Goal: Task Accomplishment & Management: Manage account settings

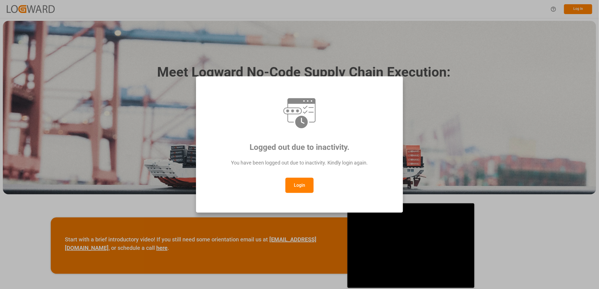
click at [293, 184] on button "Login" at bounding box center [299, 185] width 28 height 15
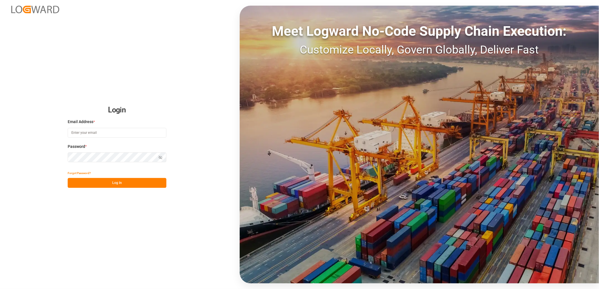
type input "lynne.st-jacques@jamindustries.com"
click at [110, 184] on button "Log In" at bounding box center [117, 183] width 99 height 10
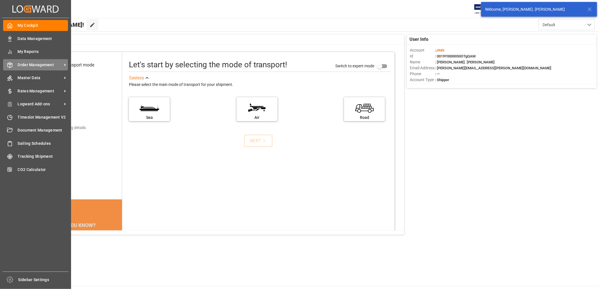
click at [36, 65] on span "Order Management" at bounding box center [40, 65] width 45 height 6
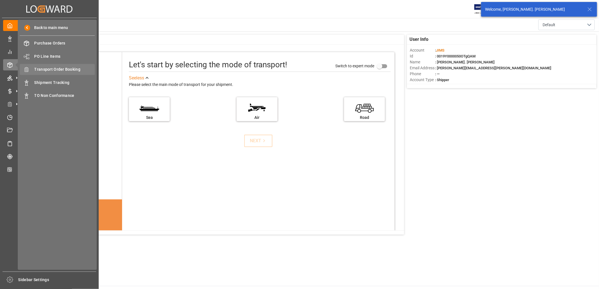
click at [71, 69] on span "Transport Order Booking" at bounding box center [64, 70] width 61 height 6
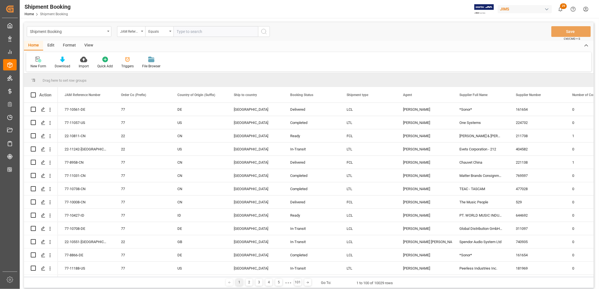
click at [181, 33] on input "text" at bounding box center [215, 31] width 85 height 11
type input "22-9888-ID"
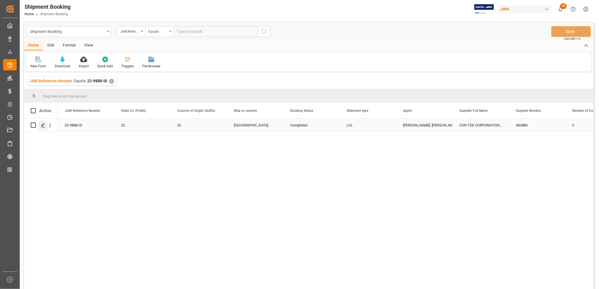
click at [43, 123] on polygon "Press SPACE to select this row." at bounding box center [42, 124] width 3 height 3
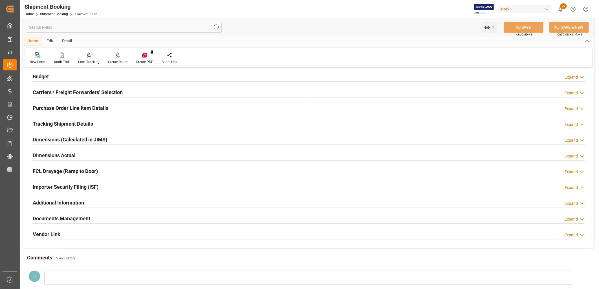
scroll to position [63, 0]
click at [87, 218] on h2 "Documents Management" at bounding box center [61, 218] width 57 height 8
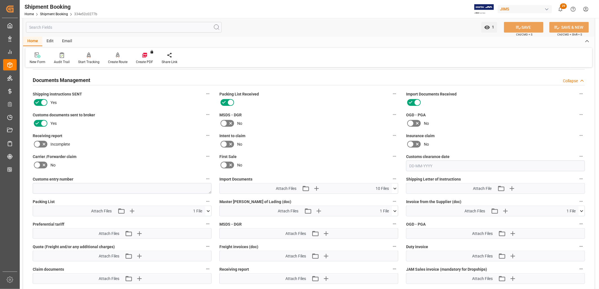
scroll to position [250, 0]
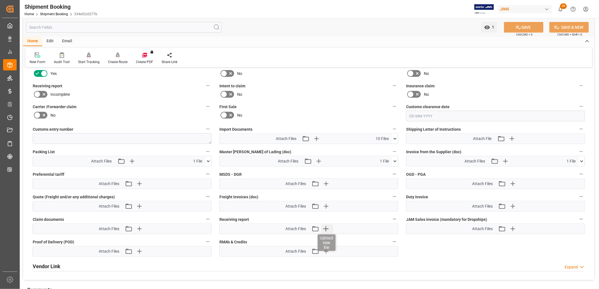
click at [327, 227] on icon "button" at bounding box center [325, 228] width 5 height 5
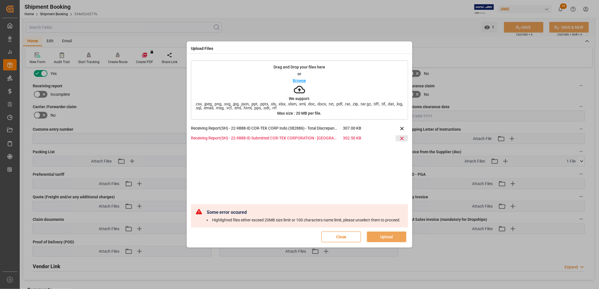
click at [402, 137] on icon at bounding box center [401, 138] width 3 height 3
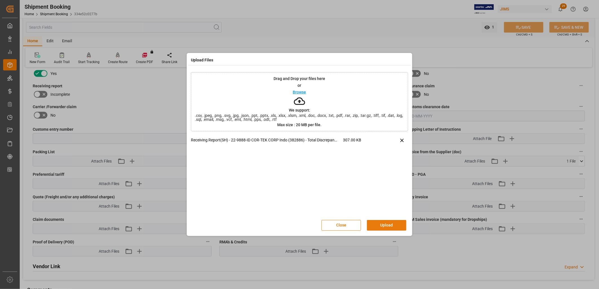
click at [395, 225] on button "Upload" at bounding box center [386, 225] width 39 height 11
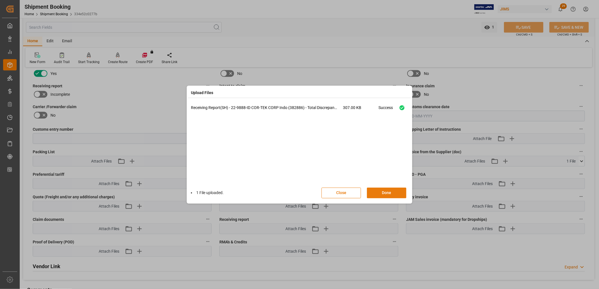
click at [391, 190] on button "Done" at bounding box center [386, 193] width 39 height 11
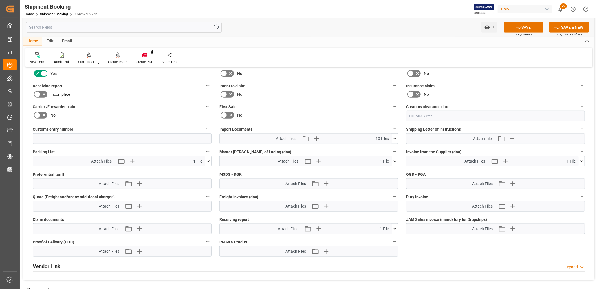
click at [581, 160] on icon at bounding box center [581, 161] width 3 height 2
click at [567, 172] on icon at bounding box center [566, 172] width 5 height 5
click at [582, 159] on icon at bounding box center [581, 161] width 6 height 6
click at [524, 26] on button "SAVE" at bounding box center [523, 27] width 39 height 11
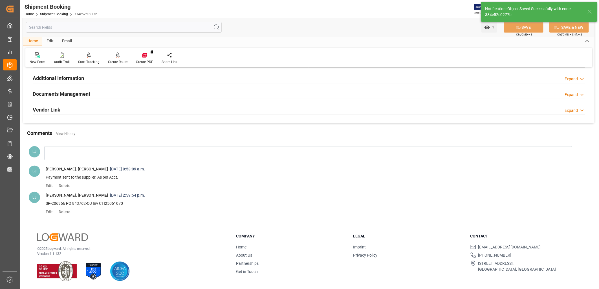
scroll to position [187, 0]
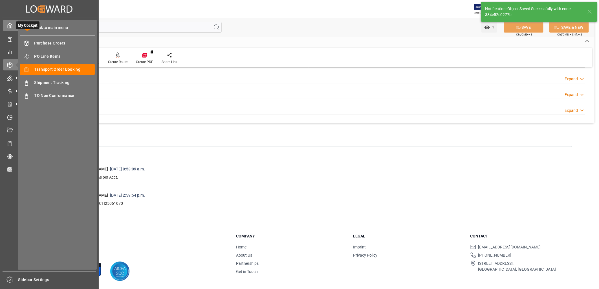
click at [12, 25] on icon at bounding box center [10, 26] width 6 height 6
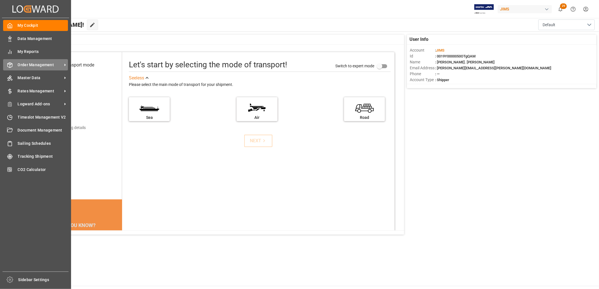
click at [34, 64] on span "Order Management" at bounding box center [40, 65] width 45 height 6
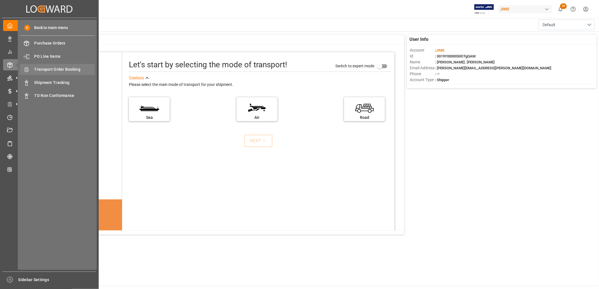
click at [64, 70] on span "Transport Order Booking" at bounding box center [64, 70] width 61 height 6
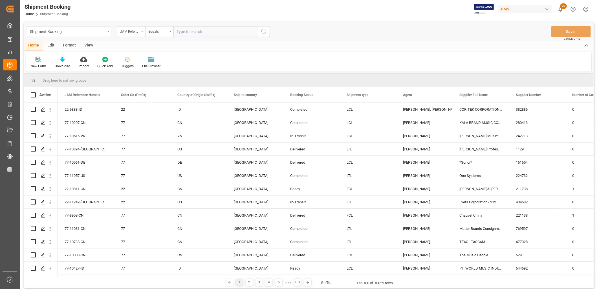
click at [179, 30] on input "text" at bounding box center [215, 31] width 85 height 11
type input "22-9972-ID"
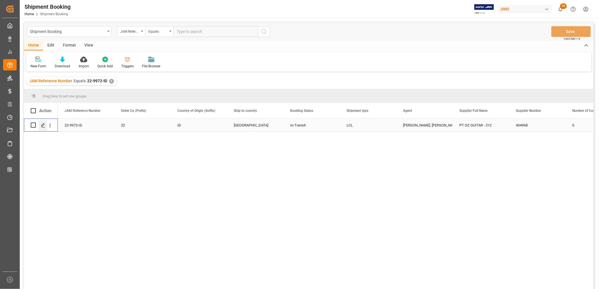
click at [43, 123] on icon "Press SPACE to select this row." at bounding box center [43, 125] width 5 height 5
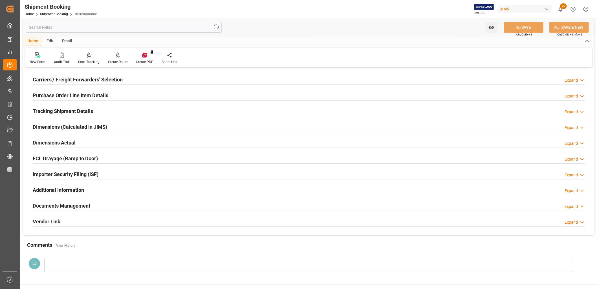
scroll to position [94, 0]
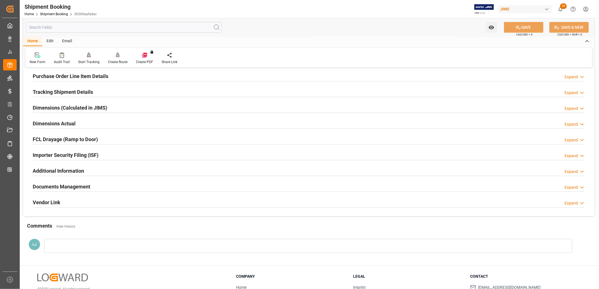
click at [67, 75] on h2 "Purchase Order Line Item Details" at bounding box center [71, 76] width 76 height 8
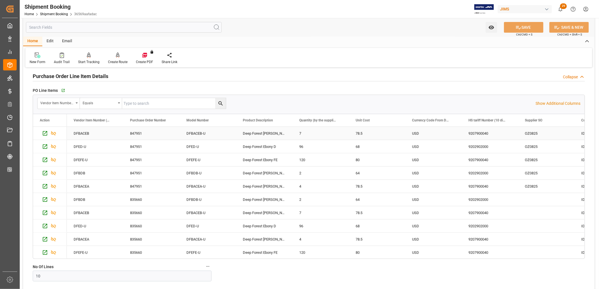
click at [360, 134] on div "78.5" at bounding box center [377, 133] width 56 height 13
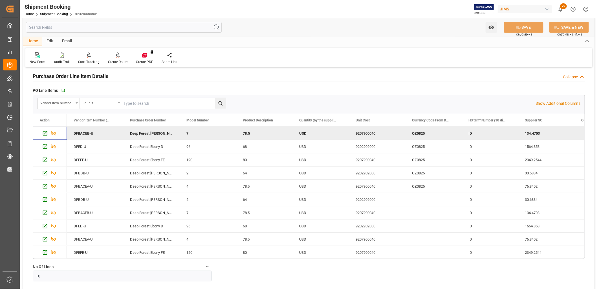
scroll to position [0, 0]
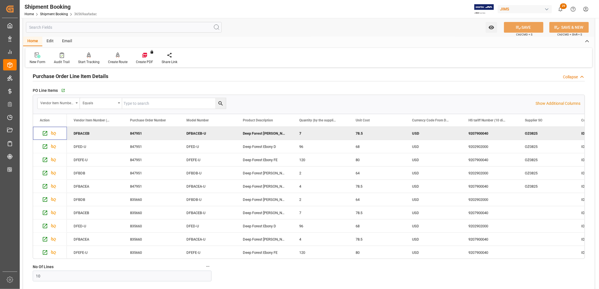
click at [260, 135] on div "Deep Forest [PERSON_NAME] Ace" at bounding box center [264, 133] width 56 height 13
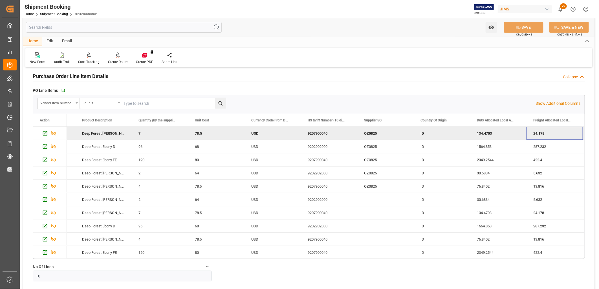
scroll to position [0, 217]
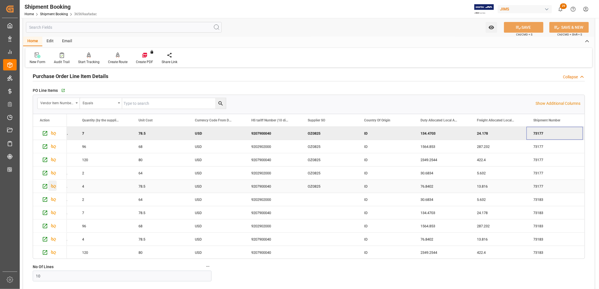
click at [54, 185] on icon "Press SPACE to select this row." at bounding box center [53, 186] width 5 height 5
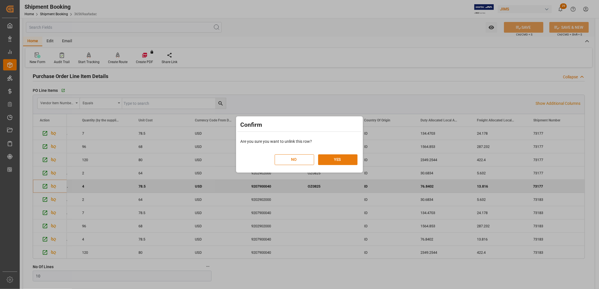
click at [341, 157] on button "YES" at bounding box center [337, 159] width 39 height 11
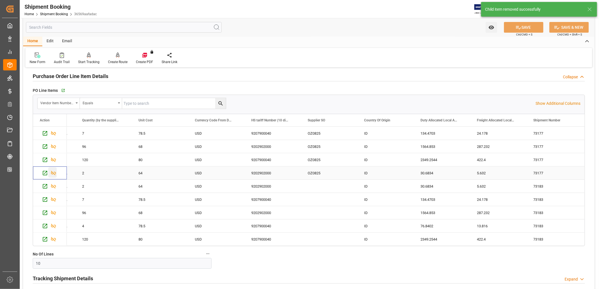
click at [53, 174] on icon "Press SPACE to select this row." at bounding box center [53, 173] width 6 height 6
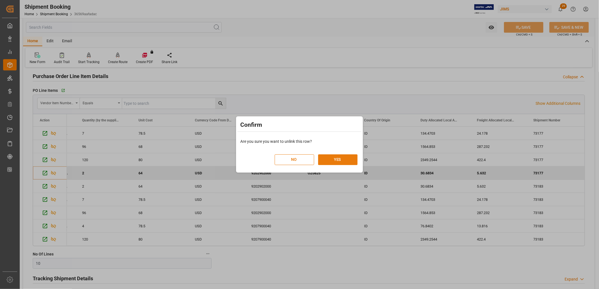
click at [341, 159] on button "YES" at bounding box center [337, 159] width 39 height 11
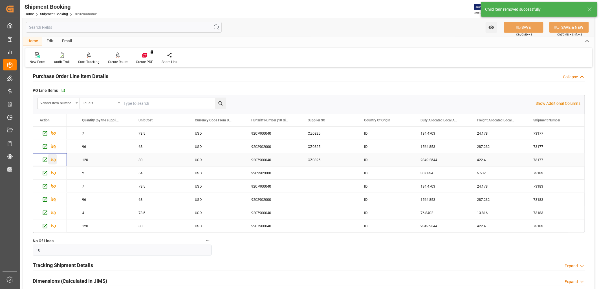
click at [54, 160] on icon "Press SPACE to select this row." at bounding box center [53, 160] width 6 height 6
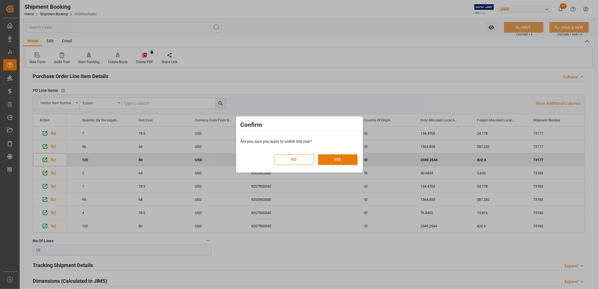
click at [342, 160] on button "YES" at bounding box center [337, 159] width 39 height 11
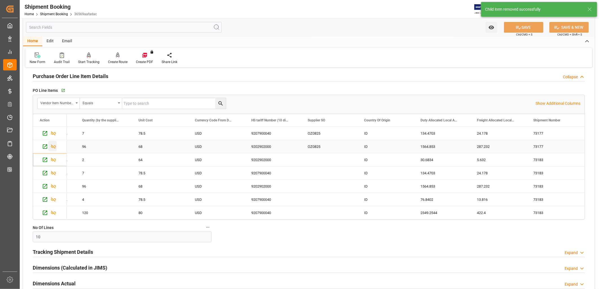
click at [55, 145] on icon "Press SPACE to select this row." at bounding box center [53, 147] width 6 height 6
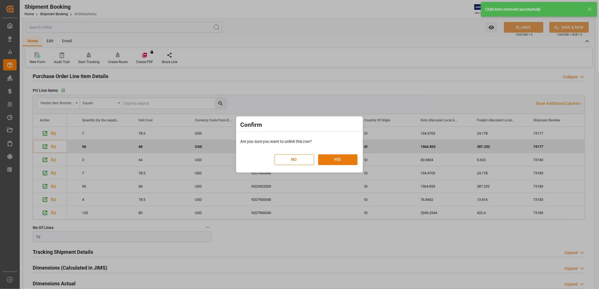
click at [336, 157] on button "YES" at bounding box center [337, 159] width 39 height 11
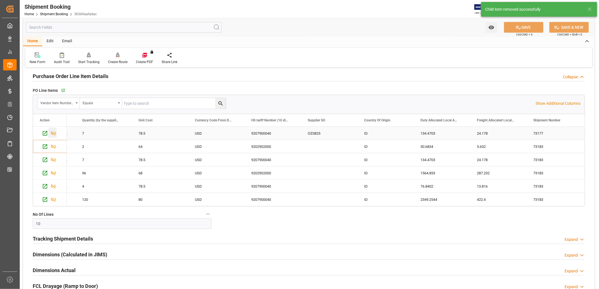
click at [52, 133] on icon "Press SPACE to select this row." at bounding box center [53, 133] width 5 height 5
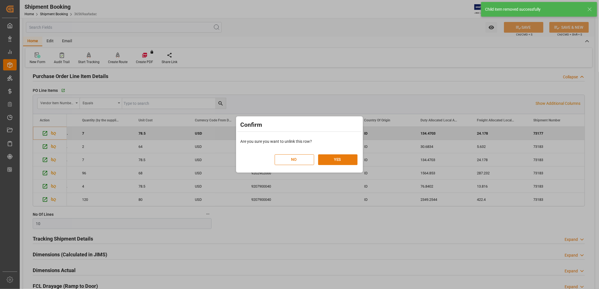
click at [337, 159] on button "YES" at bounding box center [337, 159] width 39 height 11
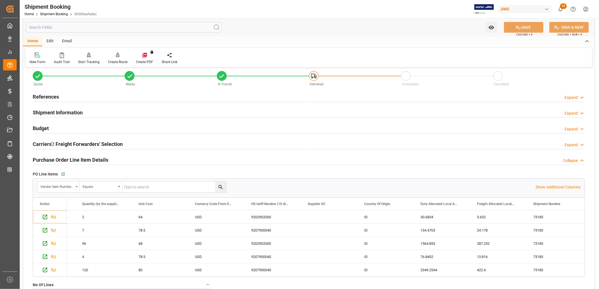
scroll to position [0, 0]
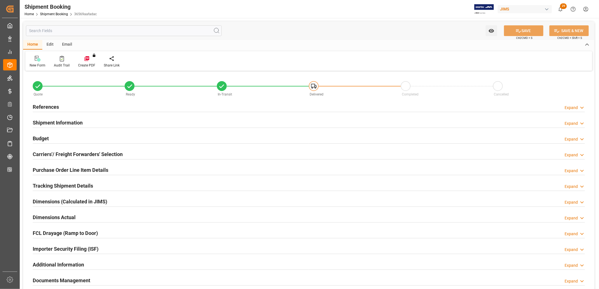
type input "10"
click at [104, 172] on h2 "Purchase Order Line Item Details" at bounding box center [71, 170] width 76 height 8
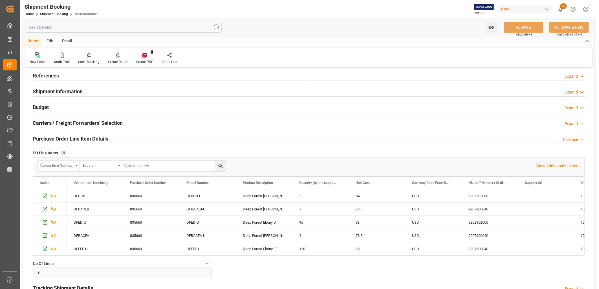
scroll to position [63, 0]
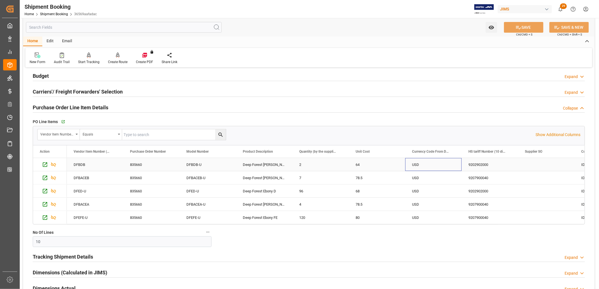
click at [415, 165] on div "USD" at bounding box center [433, 164] width 56 height 13
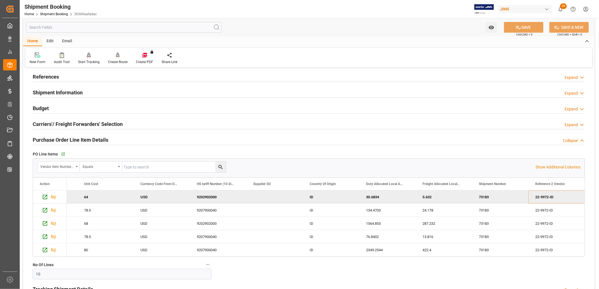
scroll to position [0, 0]
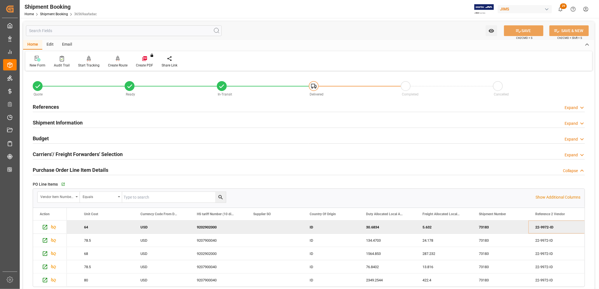
click at [41, 139] on h2 "Budget" at bounding box center [41, 139] width 16 height 8
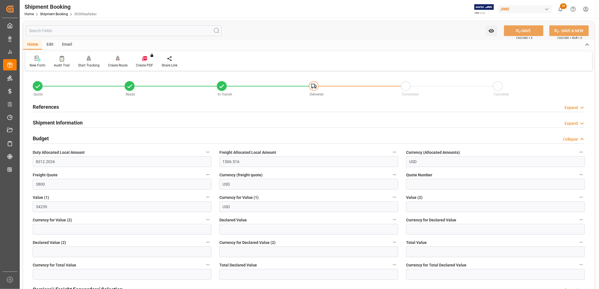
click at [55, 107] on h2 "References" at bounding box center [46, 107] width 26 height 8
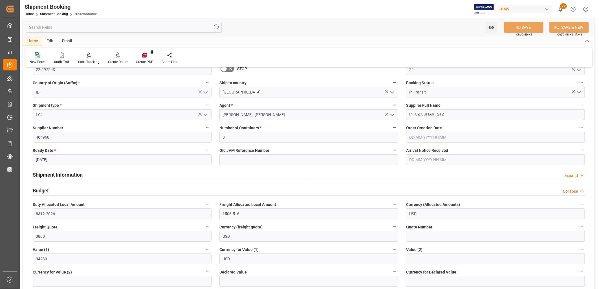
scroll to position [63, 0]
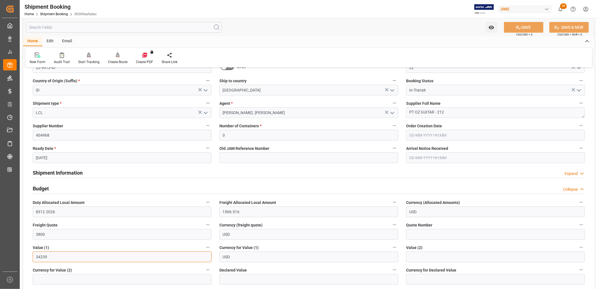
click at [47, 254] on input "34239" at bounding box center [122, 257] width 179 height 11
drag, startPoint x: 48, startPoint y: 257, endPoint x: 31, endPoint y: 255, distance: 16.8
click at [31, 255] on div "Value (1) 34239" at bounding box center [122, 253] width 187 height 23
type input "17119.50"
click at [522, 26] on button "SAVE" at bounding box center [523, 27] width 39 height 11
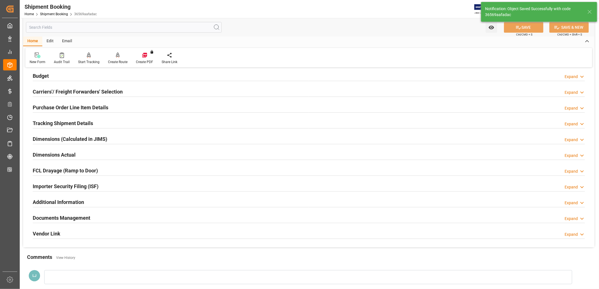
click at [95, 94] on h2 "Carriers'/ Freight Forwarders' Selection" at bounding box center [78, 92] width 90 height 8
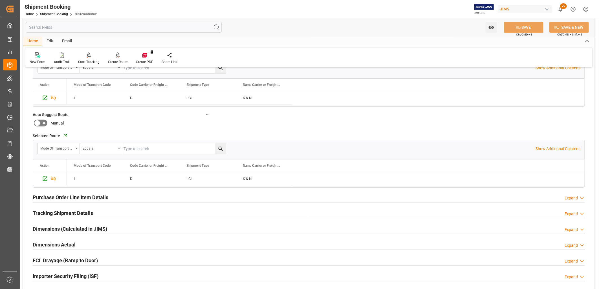
scroll to position [125, 0]
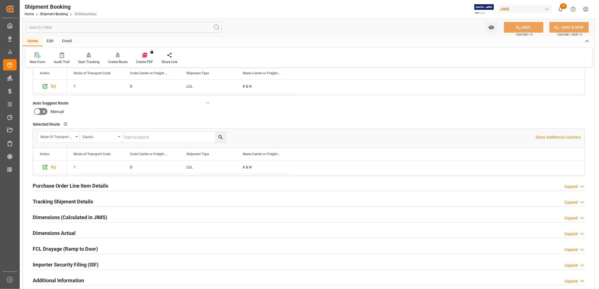
click at [75, 202] on h2 "Tracking Shipment Details" at bounding box center [63, 202] width 60 height 8
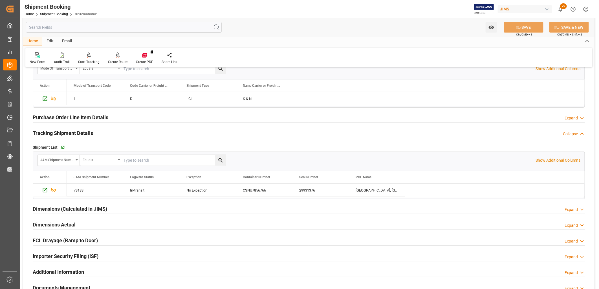
scroll to position [219, 0]
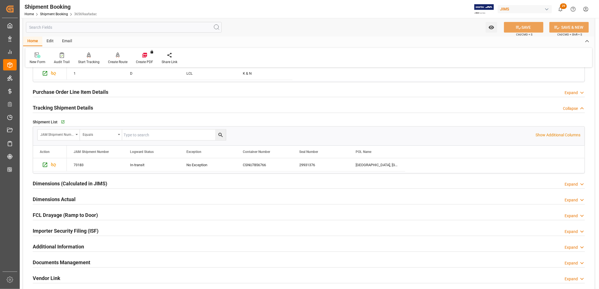
click at [74, 260] on h2 "Documents Management" at bounding box center [61, 263] width 57 height 8
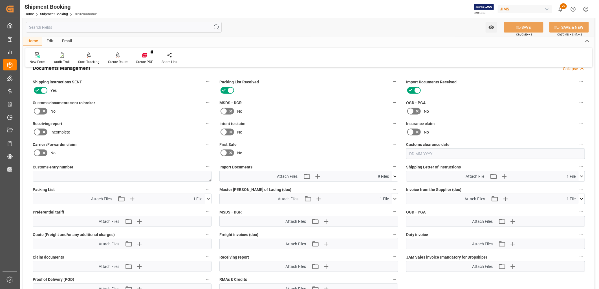
scroll to position [438, 0]
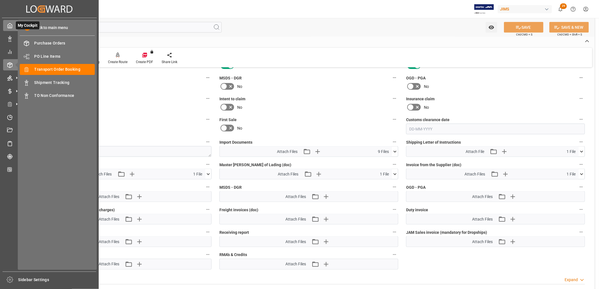
click at [11, 25] on icon at bounding box center [10, 26] width 6 height 6
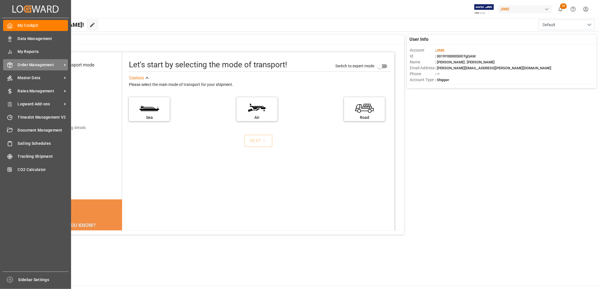
click at [36, 63] on span "Order Management" at bounding box center [40, 65] width 45 height 6
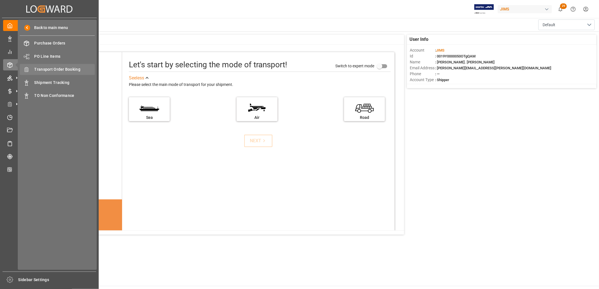
click at [67, 70] on span "Transport Order Booking" at bounding box center [64, 70] width 61 height 6
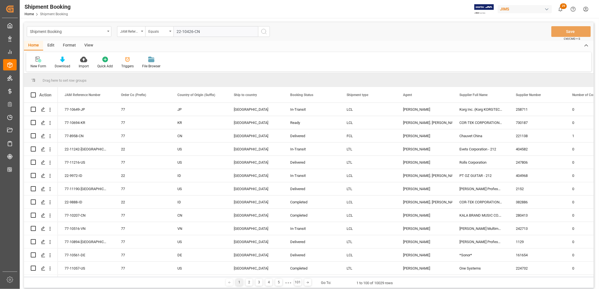
type input "22-10426-CN"
click at [264, 30] on icon "search button" at bounding box center [263, 31] width 7 height 7
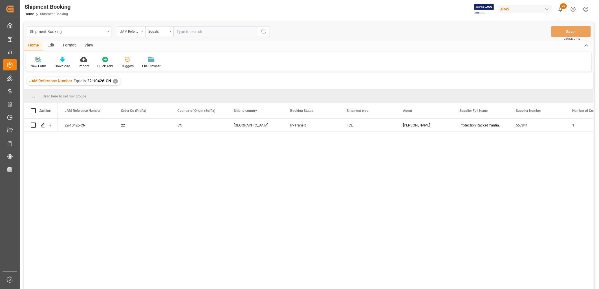
click at [113, 81] on div "✕" at bounding box center [115, 81] width 5 height 5
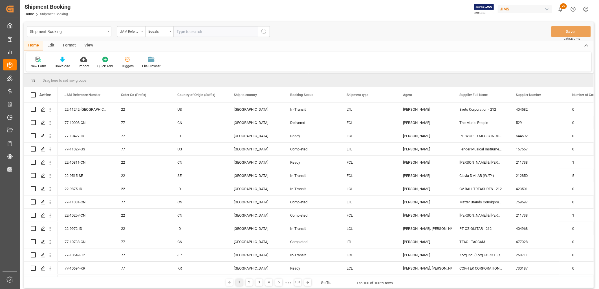
click at [177, 31] on input "text" at bounding box center [215, 31] width 85 height 11
click at [179, 30] on input "text" at bounding box center [215, 31] width 85 height 11
type input "77-9620-ID"
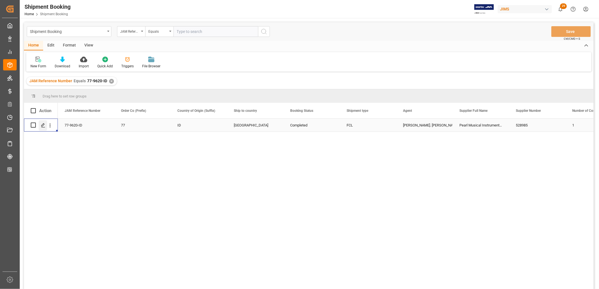
click at [42, 124] on icon "Press SPACE to select this row." at bounding box center [43, 125] width 5 height 5
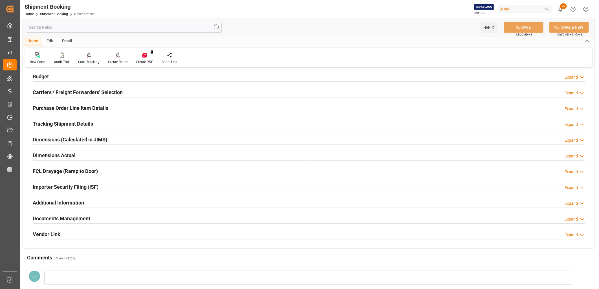
scroll to position [63, 0]
click at [81, 218] on h2 "Documents Management" at bounding box center [61, 218] width 57 height 8
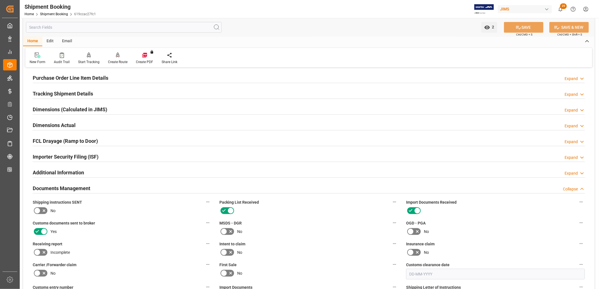
scroll to position [188, 0]
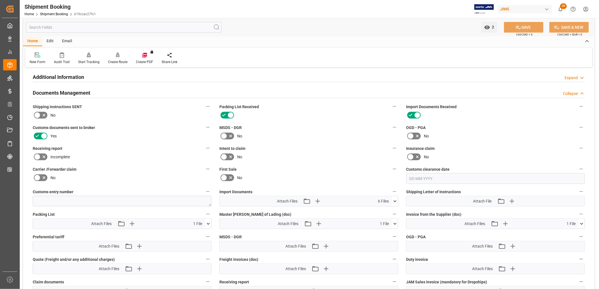
click at [395, 200] on icon at bounding box center [394, 201] width 3 height 2
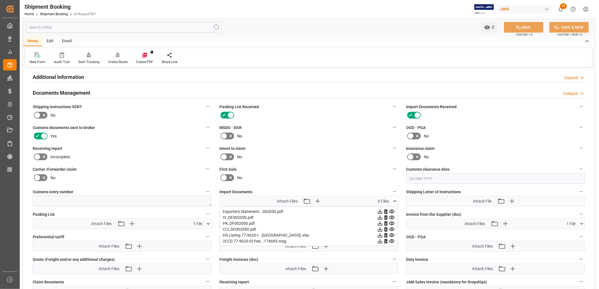
click at [247, 215] on div "IV_DF002050.pdf" at bounding box center [309, 218] width 172 height 6
click at [379, 217] on icon at bounding box center [380, 218] width 6 height 6
click at [395, 199] on icon at bounding box center [395, 201] width 6 height 6
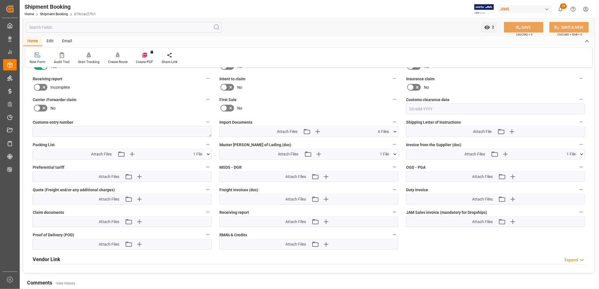
scroll to position [282, 0]
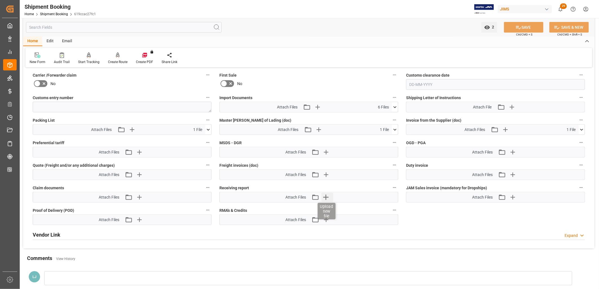
click at [326, 196] on icon "button" at bounding box center [325, 197] width 5 height 5
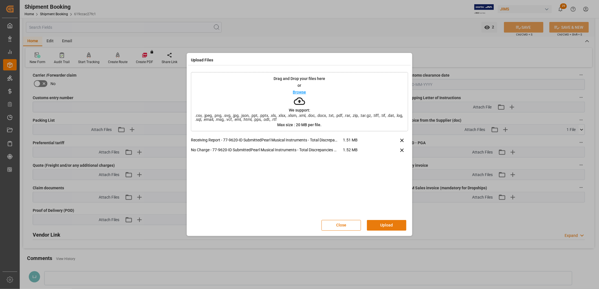
click at [391, 225] on button "Upload" at bounding box center [386, 225] width 39 height 11
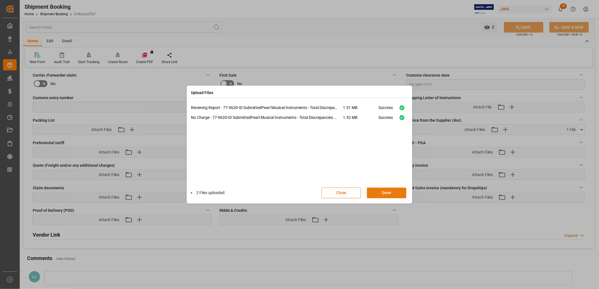
click at [393, 192] on button "Done" at bounding box center [386, 193] width 39 height 11
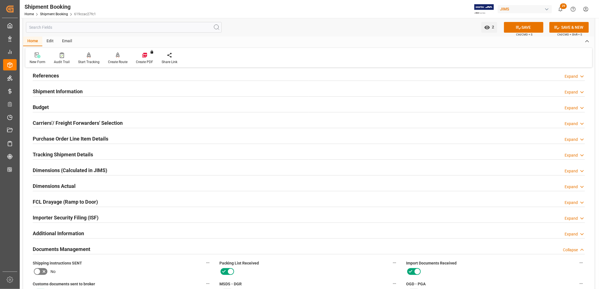
scroll to position [0, 0]
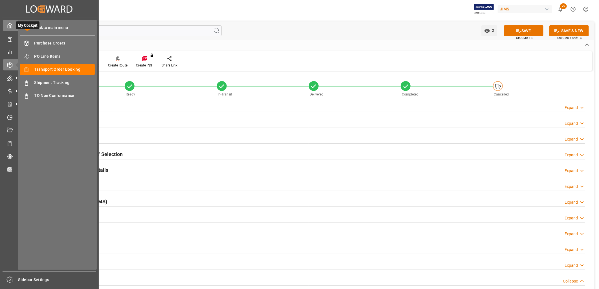
click at [11, 26] on icon at bounding box center [10, 26] width 6 height 6
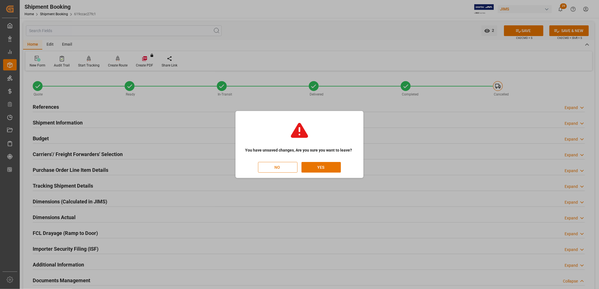
click at [278, 167] on button "NO" at bounding box center [277, 167] width 39 height 11
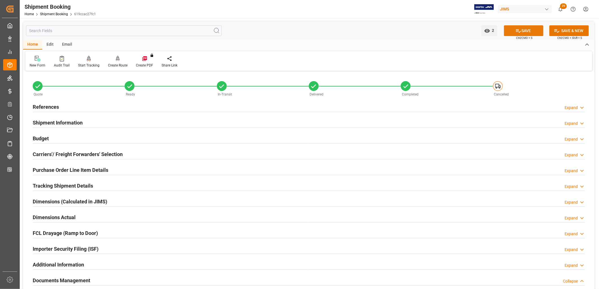
click at [523, 32] on button "SAVE" at bounding box center [523, 30] width 39 height 11
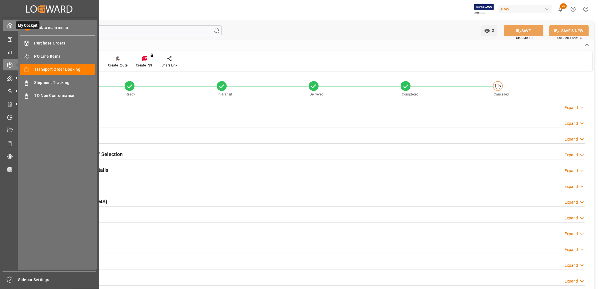
click at [12, 26] on icon at bounding box center [10, 26] width 6 height 6
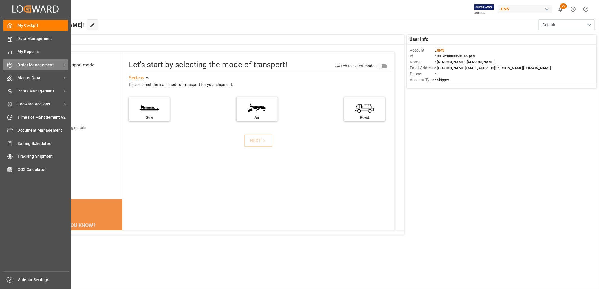
click at [47, 63] on span "Order Management" at bounding box center [40, 65] width 45 height 6
click at [45, 64] on span "Order Management" at bounding box center [40, 65] width 45 height 6
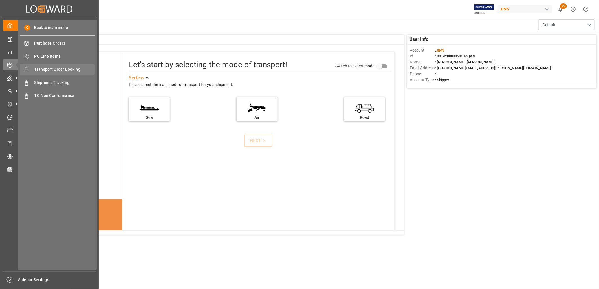
click at [75, 68] on span "Transport Order Booking" at bounding box center [64, 70] width 61 height 6
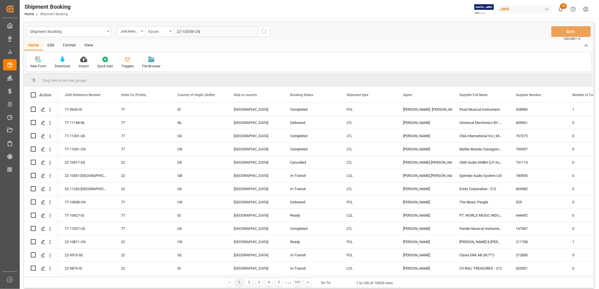
type input "22-10058-CN"
click at [264, 33] on icon "search button" at bounding box center [263, 31] width 7 height 7
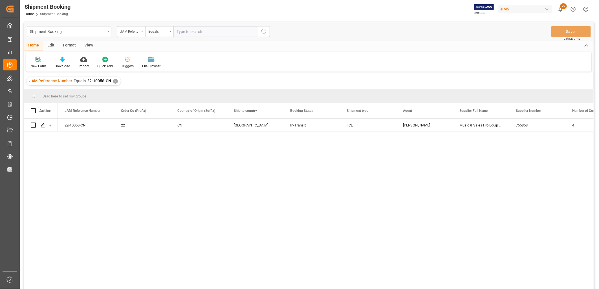
click at [114, 81] on div "✕" at bounding box center [115, 81] width 5 height 5
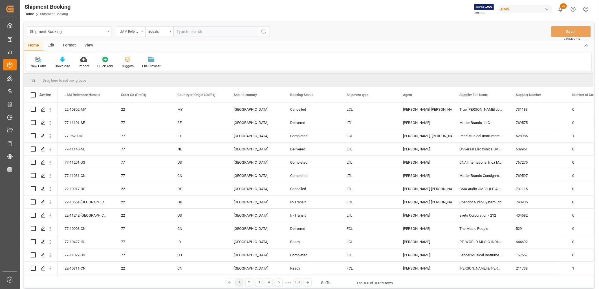
click at [180, 30] on input "text" at bounding box center [215, 31] width 85 height 11
type input "77-10089-[GEOGRAPHIC_DATA]"
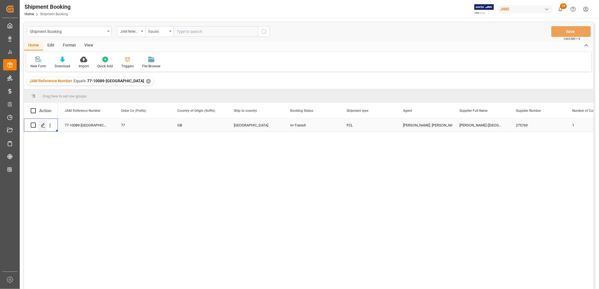
click at [42, 125] on polygon "Press SPACE to select this row." at bounding box center [42, 124] width 3 height 3
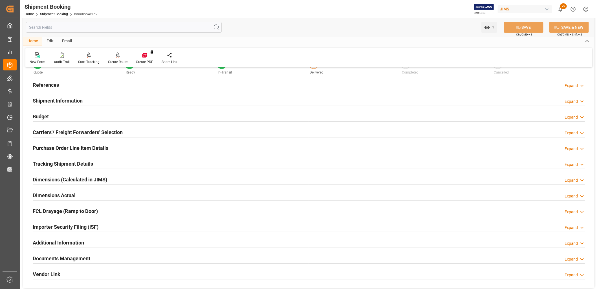
scroll to position [31, 0]
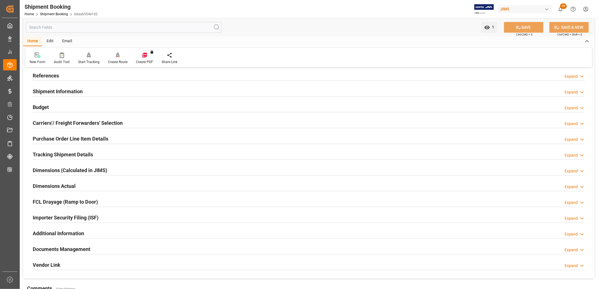
click at [87, 122] on h2 "Carriers'/ Freight Forwarders' Selection" at bounding box center [78, 123] width 90 height 8
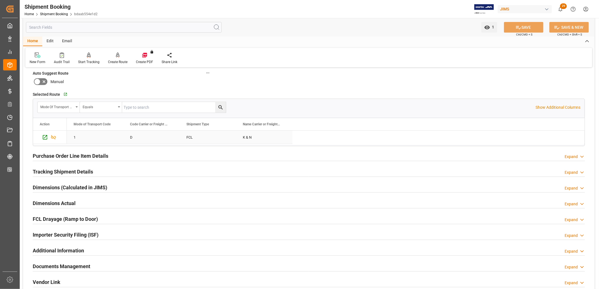
scroll to position [156, 0]
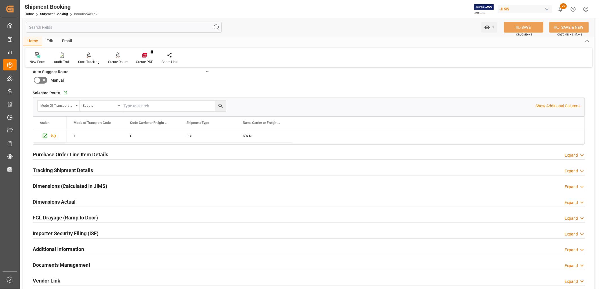
click at [87, 153] on h2 "Purchase Order Line Item Details" at bounding box center [71, 155] width 76 height 8
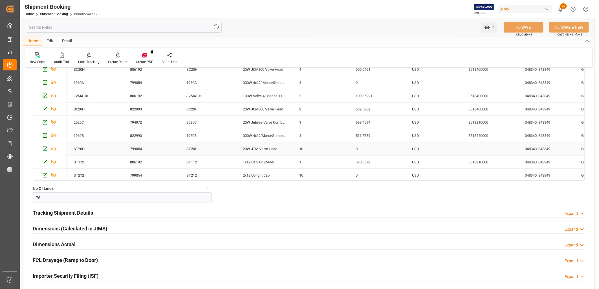
scroll to position [63, 0]
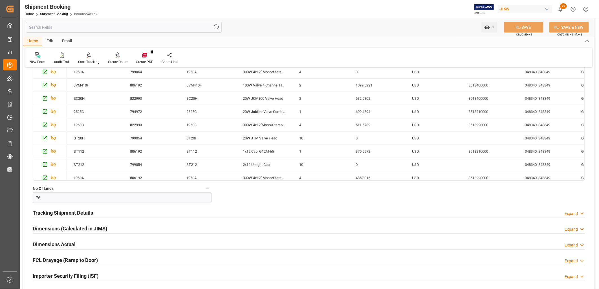
click at [78, 214] on h2 "Tracking Shipment Details" at bounding box center [63, 213] width 60 height 8
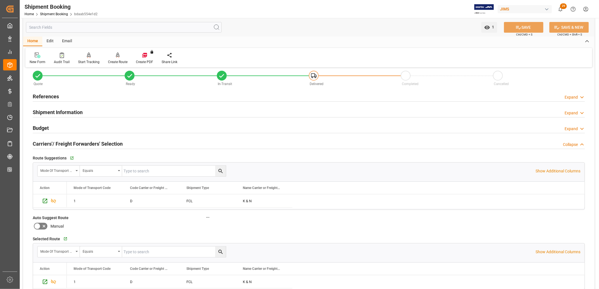
scroll to position [0, 0]
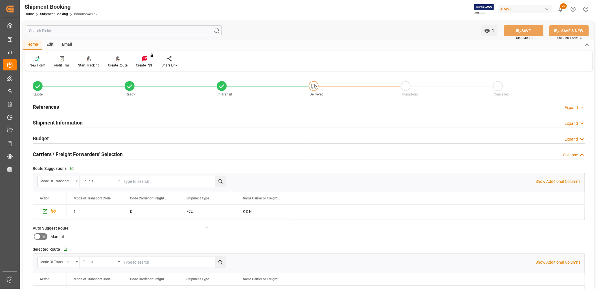
click at [49, 105] on h2 "References" at bounding box center [46, 107] width 26 height 8
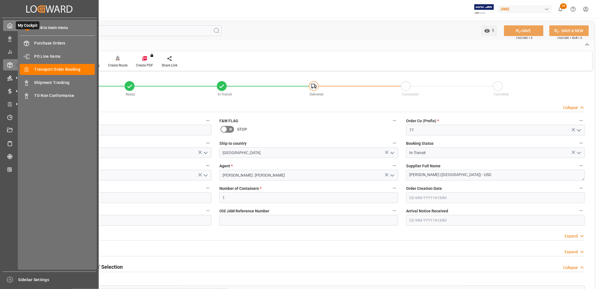
click at [11, 27] on icon at bounding box center [10, 26] width 6 height 6
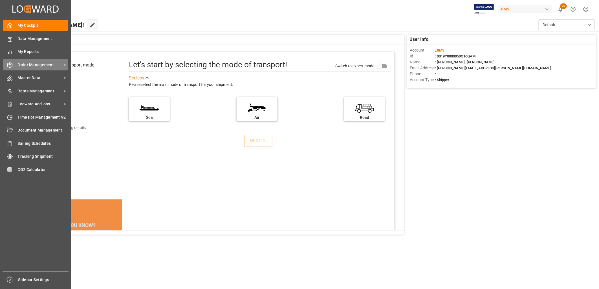
click at [49, 59] on div "Order Management Order Management" at bounding box center [35, 64] width 65 height 11
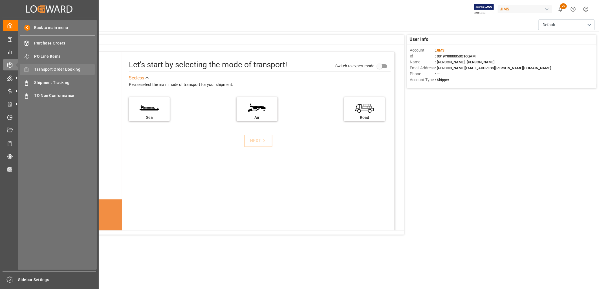
click at [65, 68] on span "Transport Order Booking" at bounding box center [64, 70] width 61 height 6
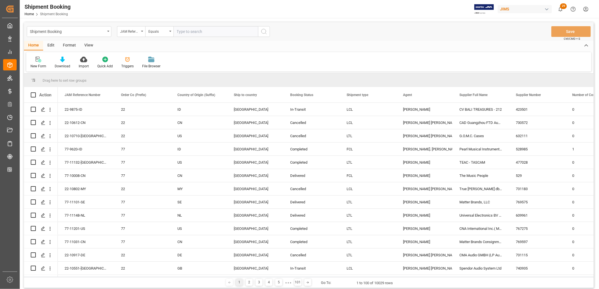
click at [181, 30] on input "text" at bounding box center [215, 31] width 85 height 11
type input "77-10102-CN"
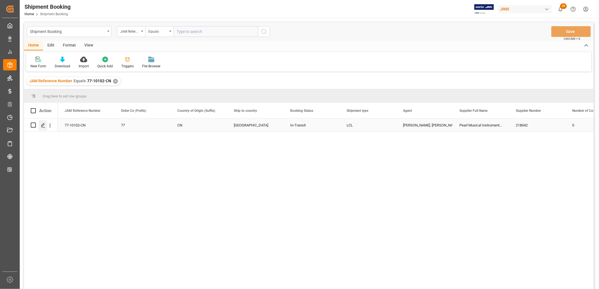
click at [42, 125] on icon "Press SPACE to select this row." at bounding box center [43, 125] width 5 height 5
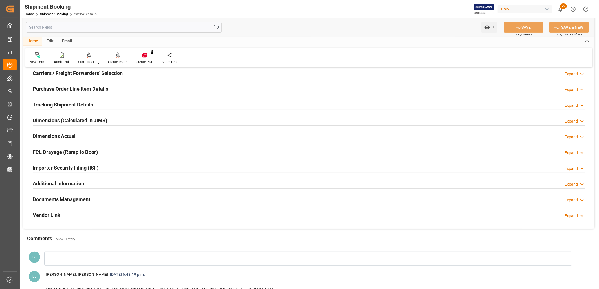
scroll to position [94, 0]
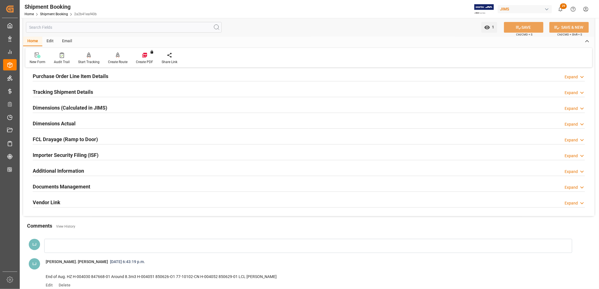
click at [87, 185] on h2 "Documents Management" at bounding box center [61, 187] width 57 height 8
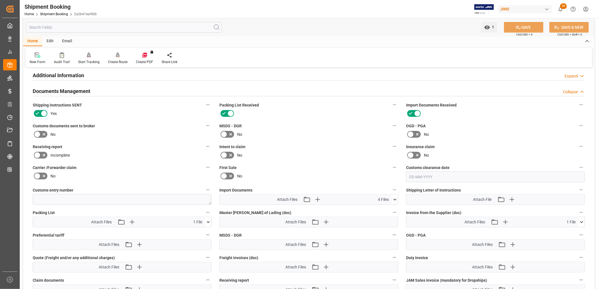
scroll to position [219, 0]
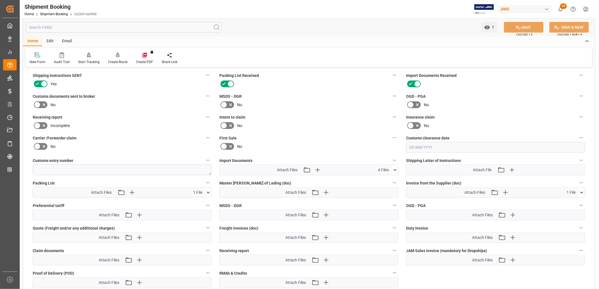
click at [395, 169] on icon at bounding box center [395, 170] width 6 height 6
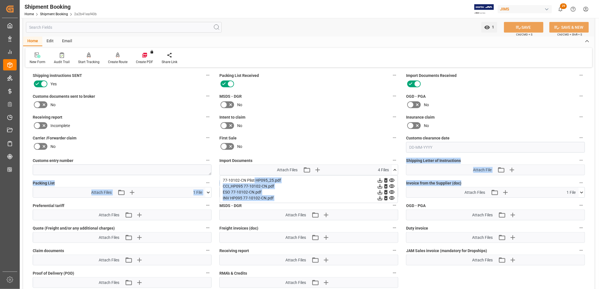
drag, startPoint x: 254, startPoint y: 179, endPoint x: 767, endPoint y: 181, distance: 513.4
click at [598, 181] on html "Created by potrace 1.15, written by [PERSON_NAME] [DATE]-[DATE] Created by potr…" at bounding box center [299, 144] width 599 height 289
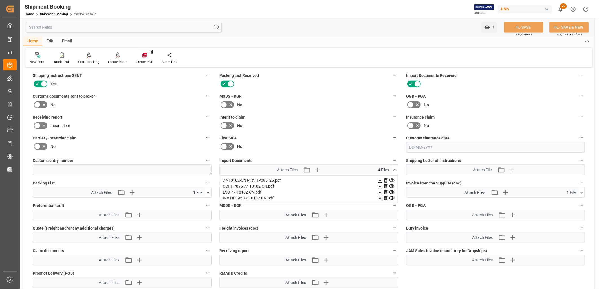
click at [251, 178] on div "77-10102-CN Plist HP095_25.pdf" at bounding box center [309, 181] width 172 height 6
click at [249, 196] on div "INV HP095 77-10102-CN.pdf" at bounding box center [309, 198] width 172 height 6
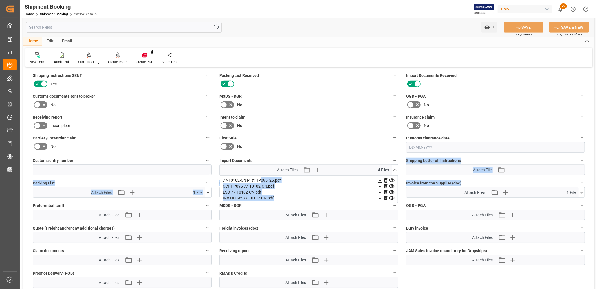
drag, startPoint x: 260, startPoint y: 179, endPoint x: 449, endPoint y: 185, distance: 189.2
click at [449, 185] on div "Quote Ready In-Transit Delivered Completed Cancelled References Expand JAM Refe…" at bounding box center [308, 82] width 571 height 458
click at [320, 190] on div "ESO 77-10102-CN.pdf" at bounding box center [309, 192] width 172 height 6
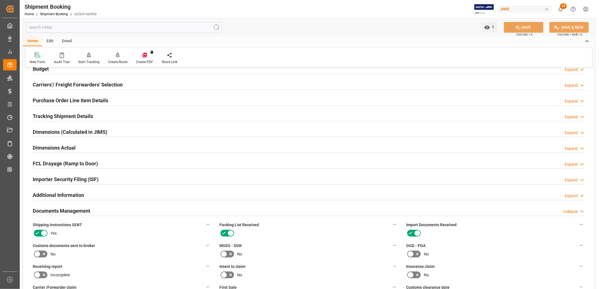
scroll to position [63, 0]
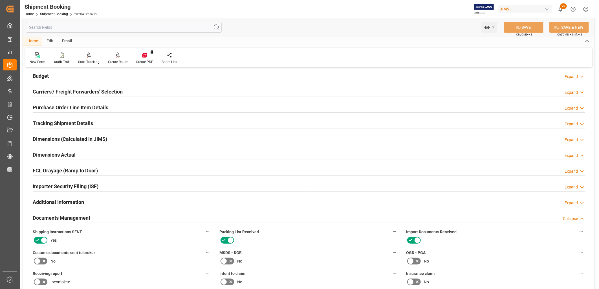
click at [68, 105] on h2 "Purchase Order Line Item Details" at bounding box center [71, 108] width 76 height 8
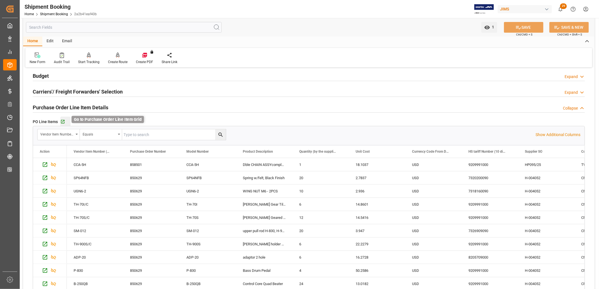
click at [63, 120] on icon "button" at bounding box center [63, 122] width 4 height 4
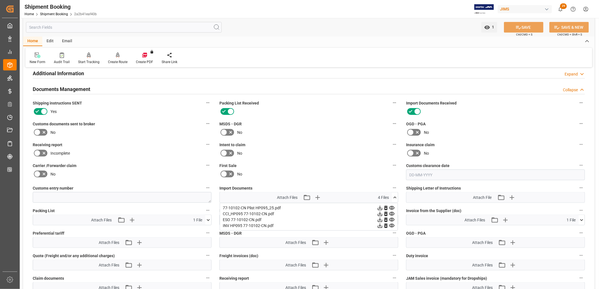
scroll to position [407, 0]
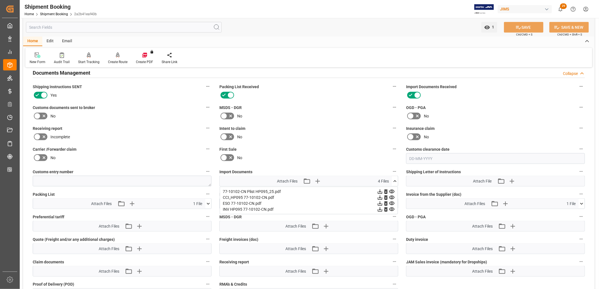
click at [391, 208] on icon at bounding box center [392, 210] width 6 height 6
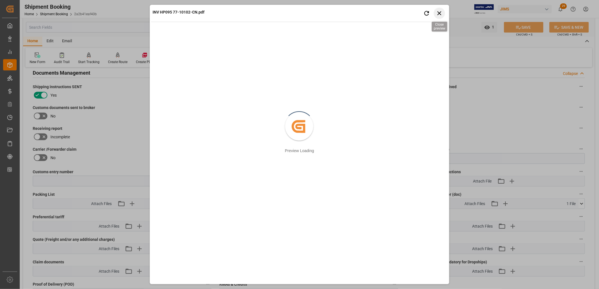
click at [440, 15] on icon "button" at bounding box center [439, 13] width 7 height 7
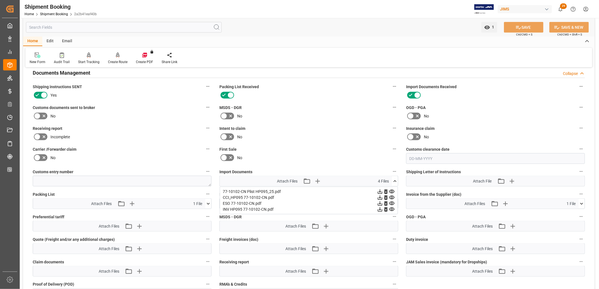
click at [394, 180] on icon at bounding box center [395, 181] width 6 height 6
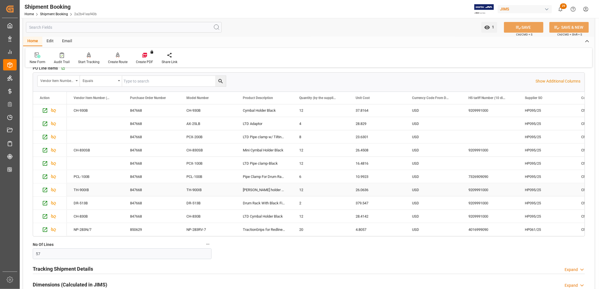
scroll to position [147, 0]
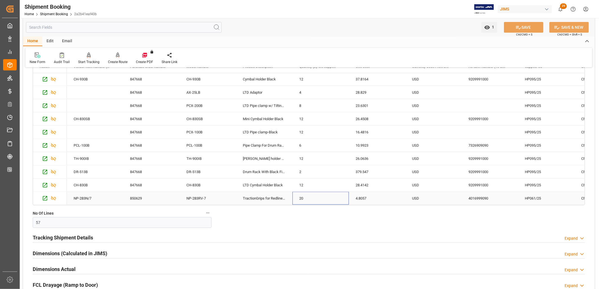
click at [301, 196] on div "20" at bounding box center [320, 198] width 56 height 13
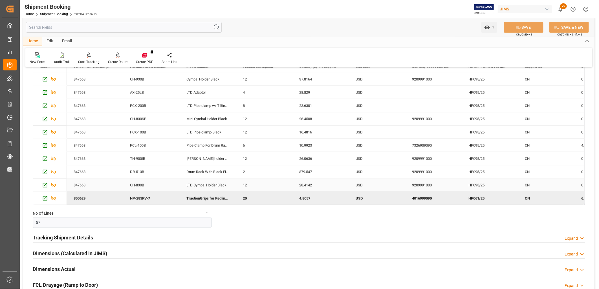
scroll to position [0, 0]
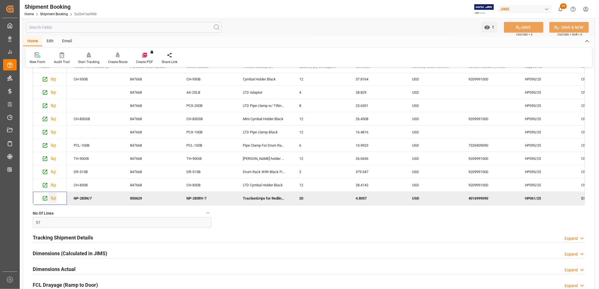
click at [52, 198] on icon "Press SPACE to deselect this row." at bounding box center [53, 198] width 5 height 5
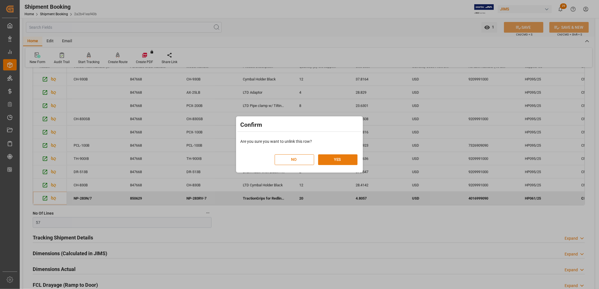
click at [343, 159] on button "YES" at bounding box center [337, 159] width 39 height 11
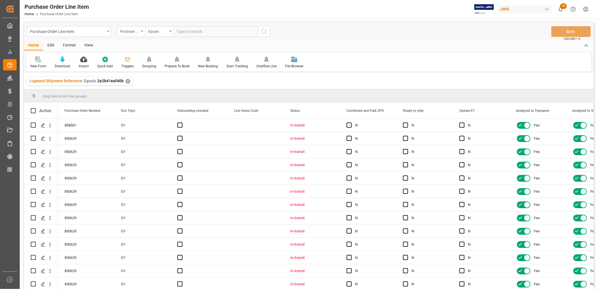
click at [88, 43] on div "View" at bounding box center [88, 46] width 17 height 10
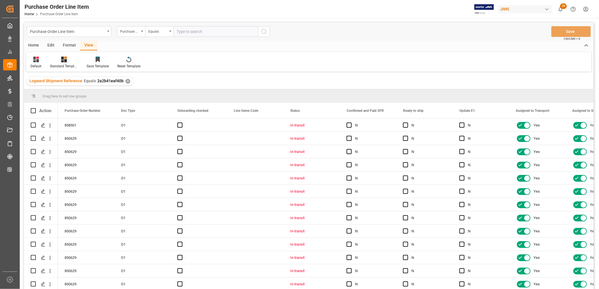
click at [64, 60] on icon at bounding box center [64, 60] width 6 height 6
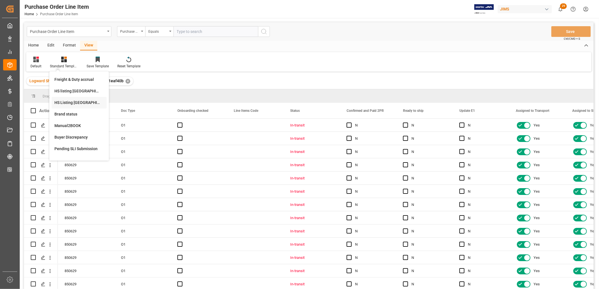
click at [79, 101] on div "HS Listing CANADA" at bounding box center [78, 103] width 49 height 6
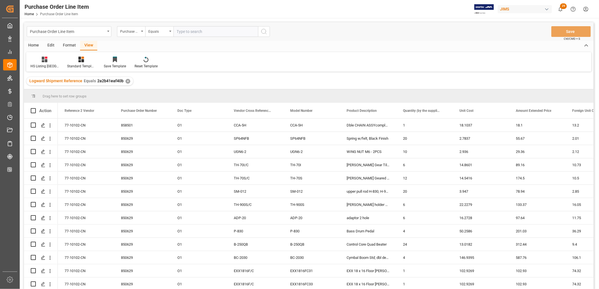
click at [32, 44] on div "Home" at bounding box center [33, 46] width 19 height 10
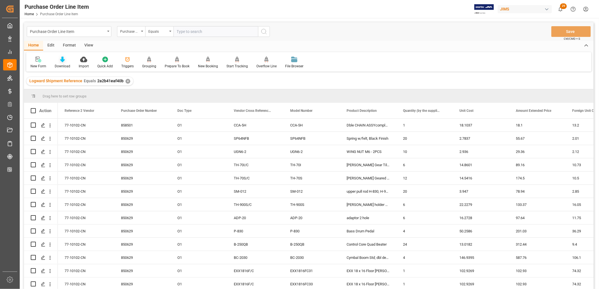
click at [61, 64] on div "Download" at bounding box center [62, 66] width 15 height 5
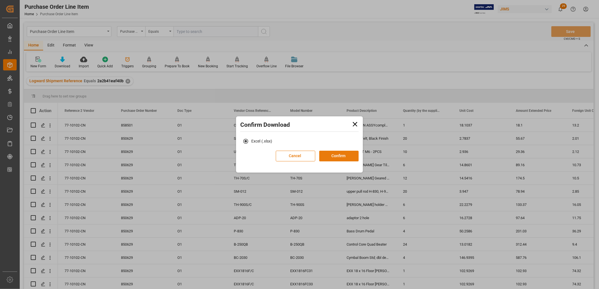
click at [340, 156] on button "Confirm" at bounding box center [338, 156] width 39 height 11
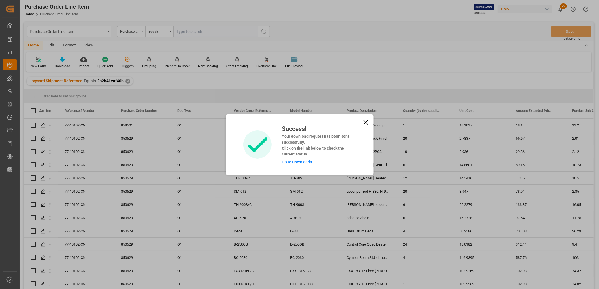
click at [296, 161] on link "Go to Downloads" at bounding box center [297, 162] width 30 height 5
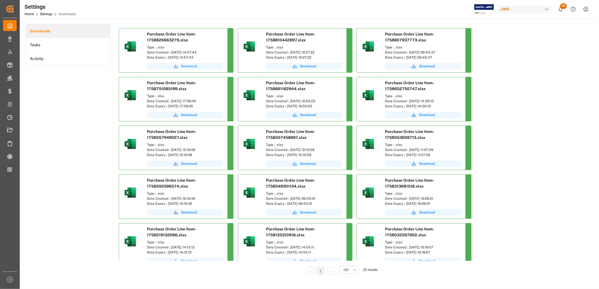
click at [187, 66] on span "Download" at bounding box center [189, 66] width 16 height 5
